Goal: Task Accomplishment & Management: Manage account settings

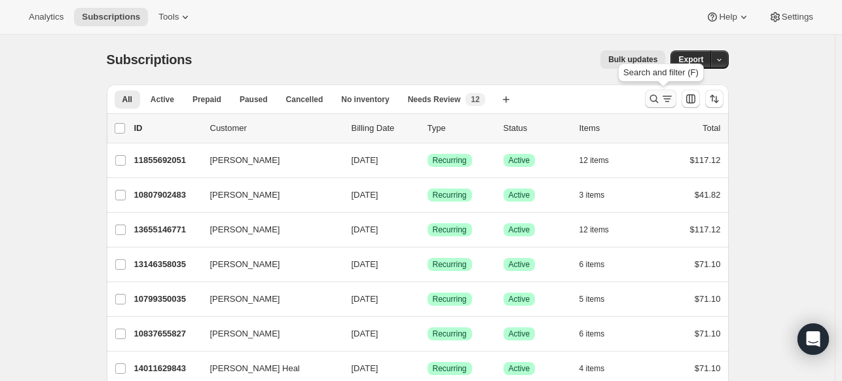
click at [660, 94] on icon "Search and filter results" at bounding box center [654, 98] width 13 height 13
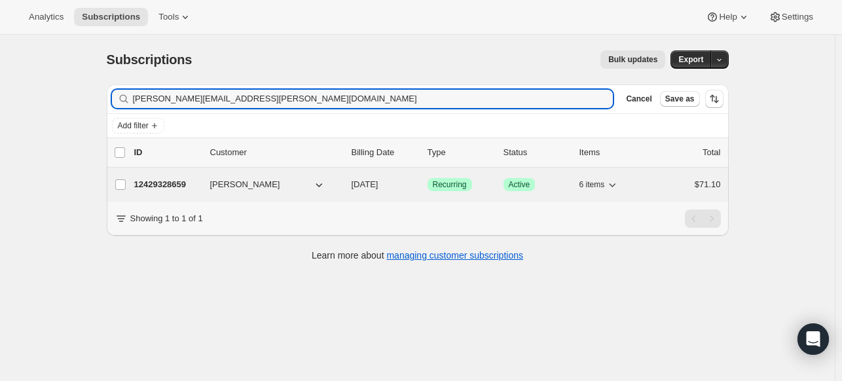
type input "[PERSON_NAME][EMAIL_ADDRESS][PERSON_NAME][DOMAIN_NAME]"
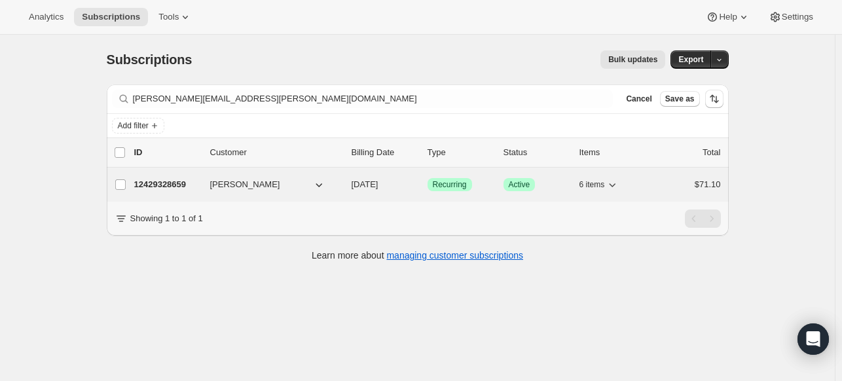
click at [170, 179] on p "12429328659" at bounding box center [167, 184] width 66 height 13
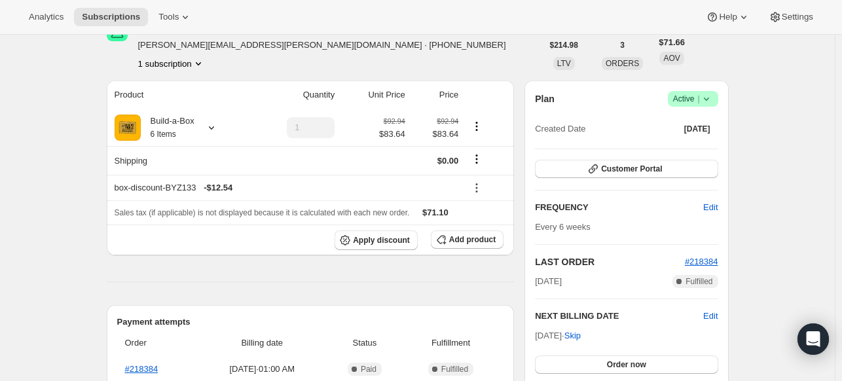
scroll to position [131, 0]
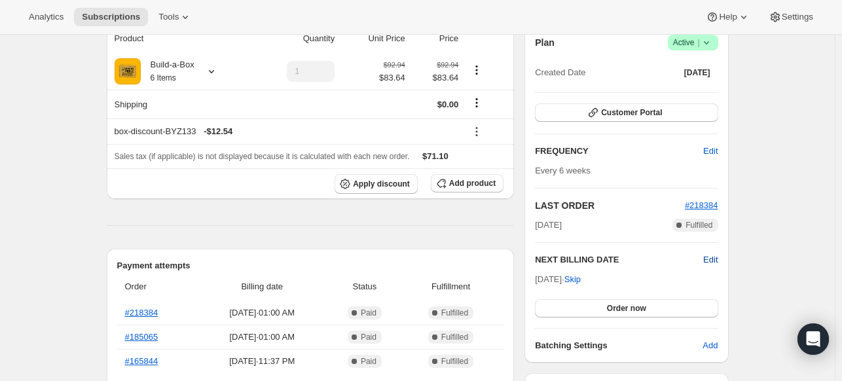
click at [718, 255] on span "Edit" at bounding box center [711, 260] width 14 height 13
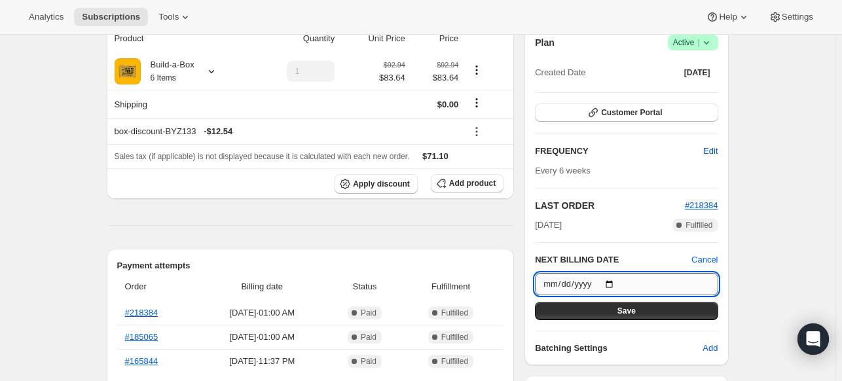
click at [620, 280] on input "[DATE]" at bounding box center [626, 284] width 183 height 22
type input "[DATE]"
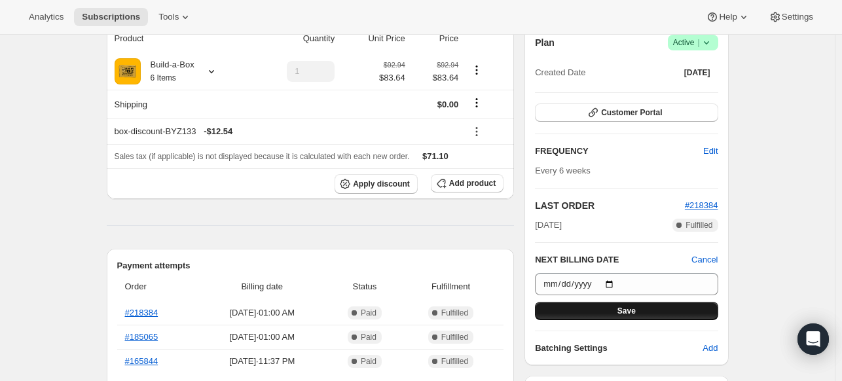
click at [630, 314] on span "Save" at bounding box center [627, 311] width 18 height 10
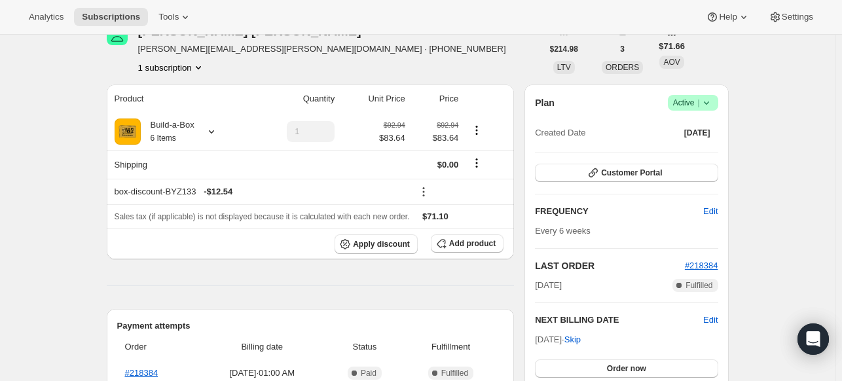
scroll to position [262, 0]
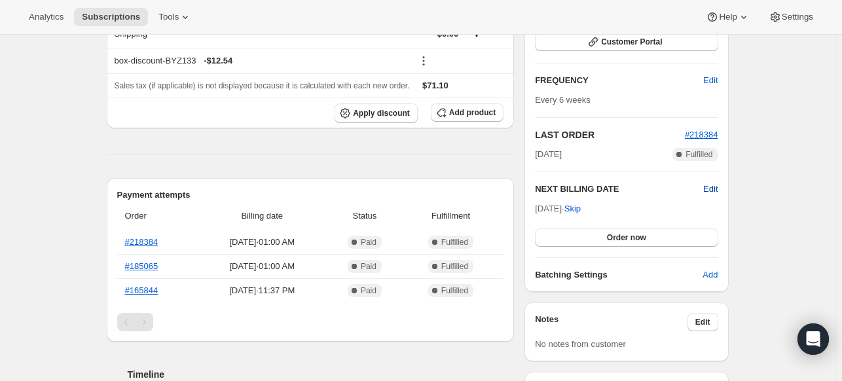
click at [718, 190] on span "Edit" at bounding box center [711, 189] width 14 height 13
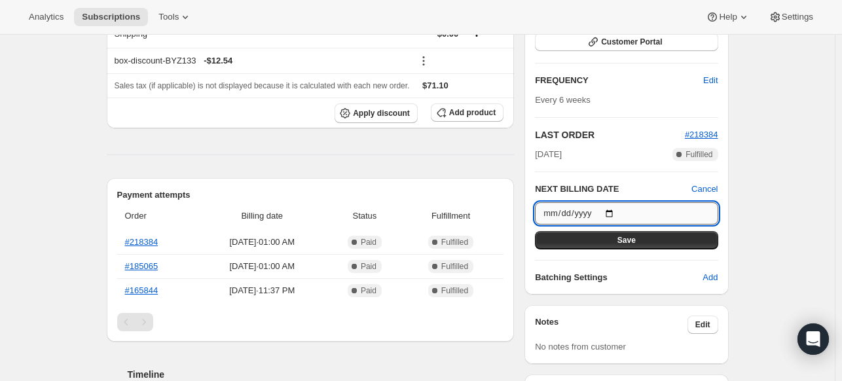
click at [616, 212] on input "[DATE]" at bounding box center [626, 213] width 183 height 22
type input "[DATE]"
click at [614, 238] on button "Save" at bounding box center [626, 240] width 183 height 18
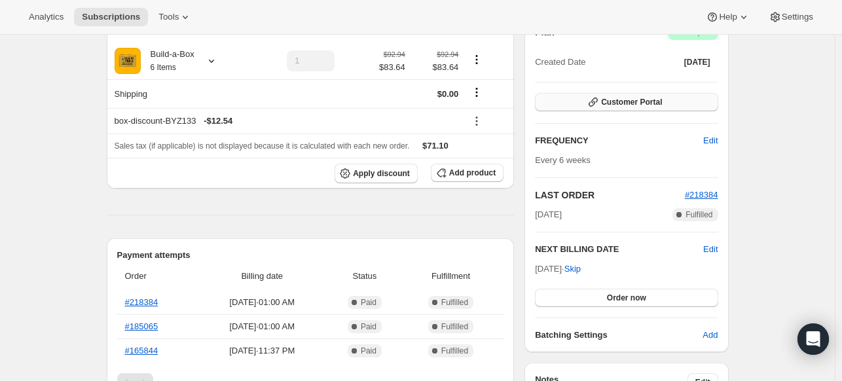
click at [683, 105] on button "Customer Portal" at bounding box center [626, 102] width 183 height 18
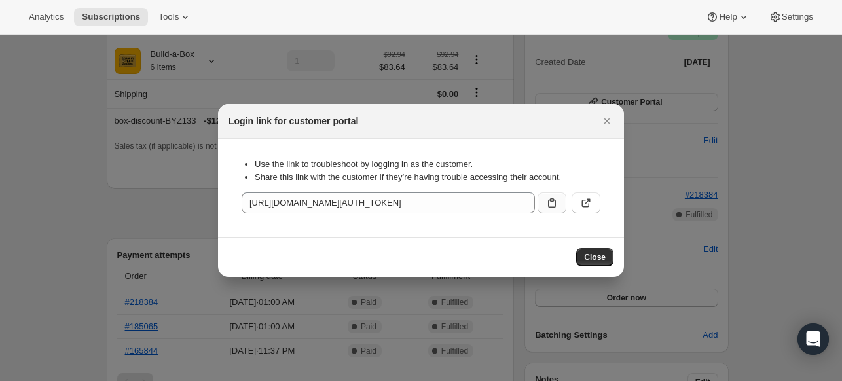
click at [555, 200] on icon ":rji:" at bounding box center [552, 203] width 13 height 13
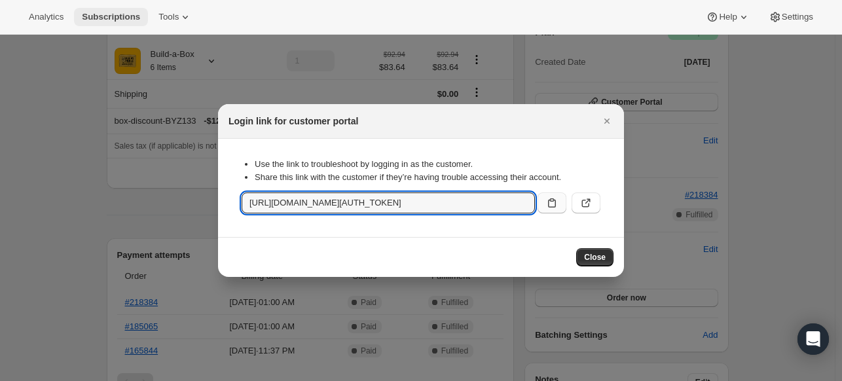
click at [121, 18] on span "Subscriptions" at bounding box center [111, 17] width 58 height 10
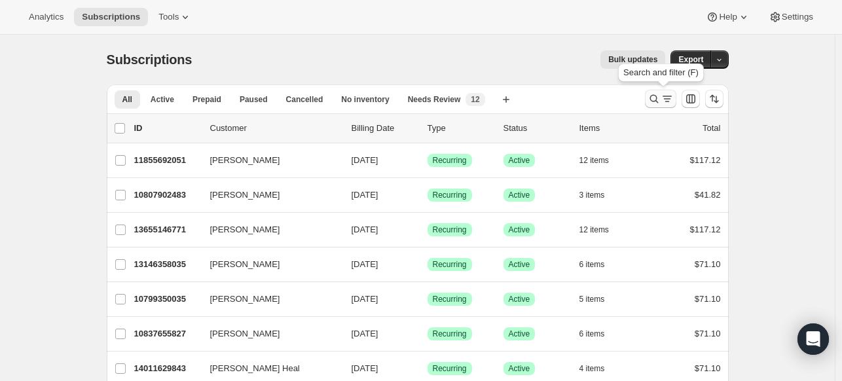
click at [651, 98] on icon "Search and filter results" at bounding box center [654, 98] width 13 height 13
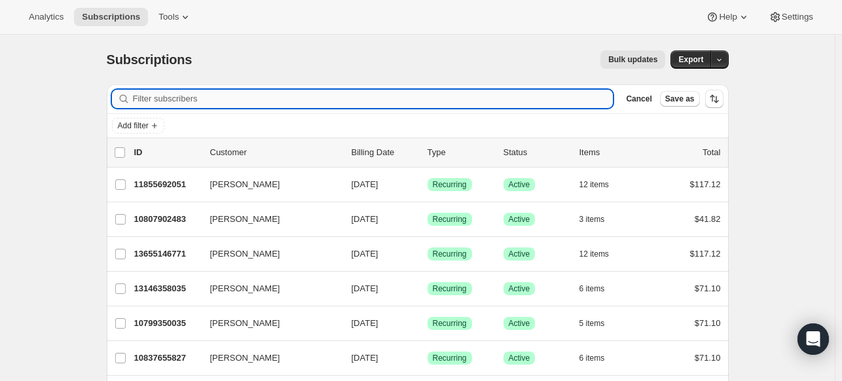
paste input "[EMAIL_ADDRESS][DOMAIN_NAME]"
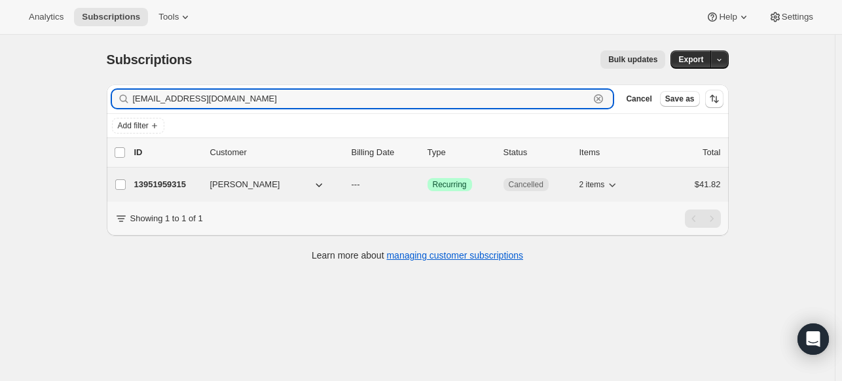
type input "[EMAIL_ADDRESS][DOMAIN_NAME]"
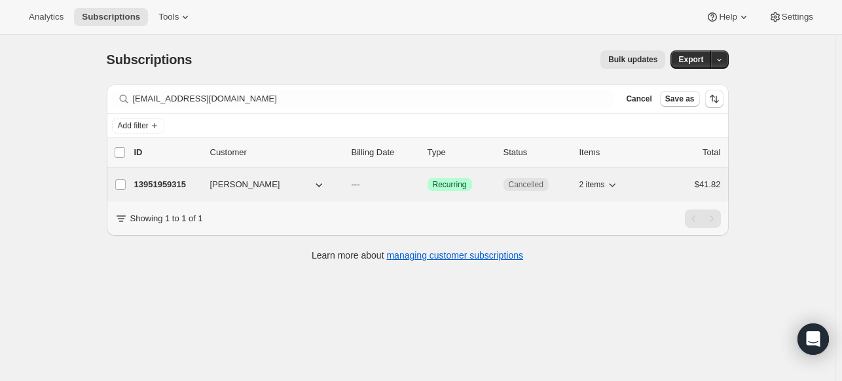
drag, startPoint x: 272, startPoint y: 177, endPoint x: 218, endPoint y: 180, distance: 54.5
click at [218, 180] on div "13951959315 [PERSON_NAME] --- Success Recurring Cancelled 2 items $41.82" at bounding box center [427, 185] width 587 height 18
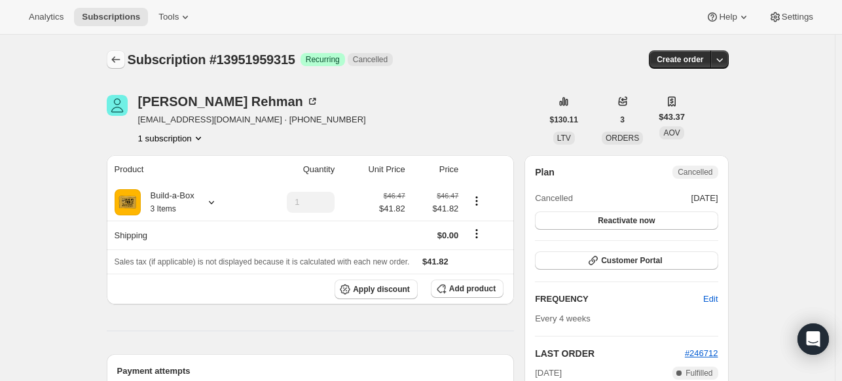
click at [115, 54] on icon "Subscriptions" at bounding box center [115, 59] width 13 height 13
